Goal: Navigation & Orientation: Find specific page/section

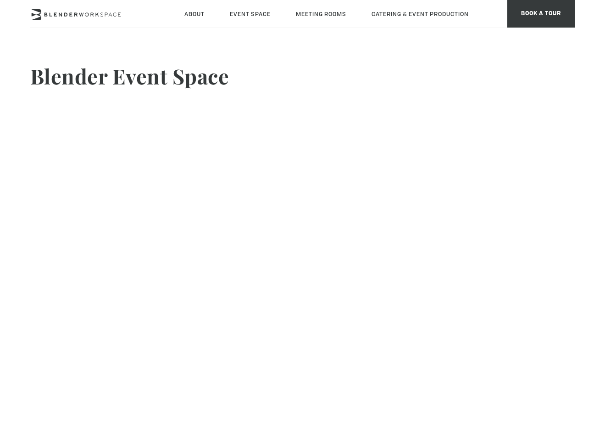
scroll to position [13, 0]
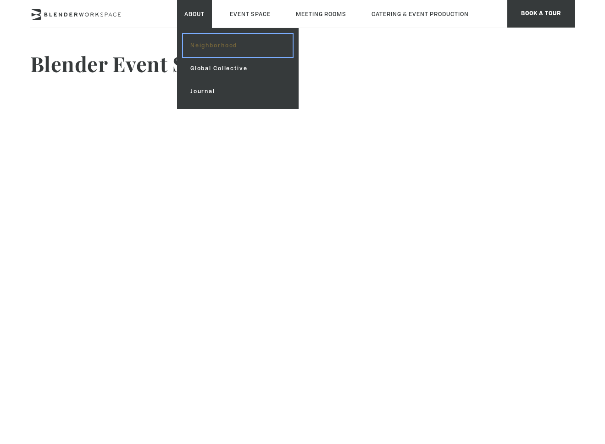
click at [196, 41] on link "Neighborhood" at bounding box center [238, 45] width 110 height 23
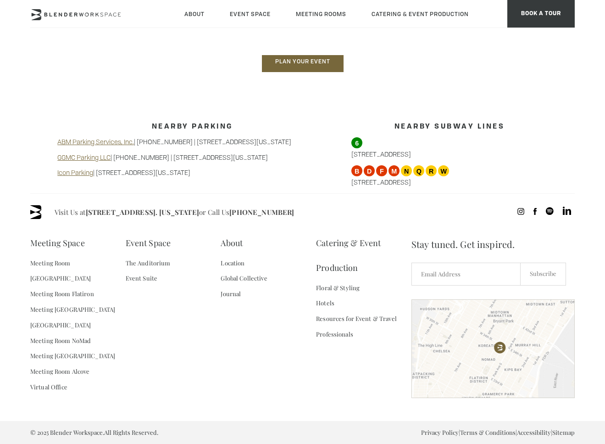
scroll to position [739, 0]
